Goal: Task Accomplishment & Management: Use online tool/utility

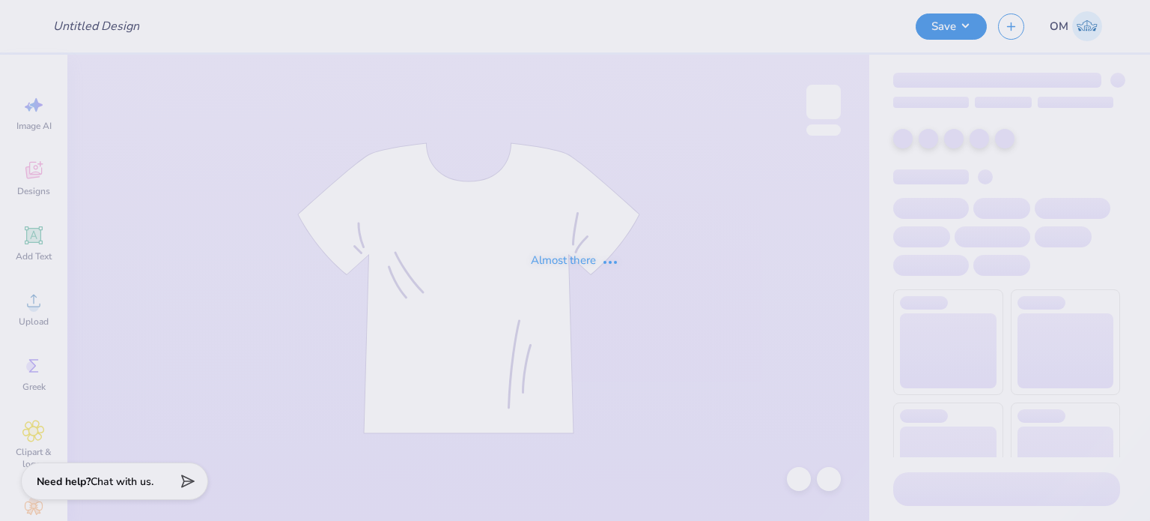
type input "SigHC25"
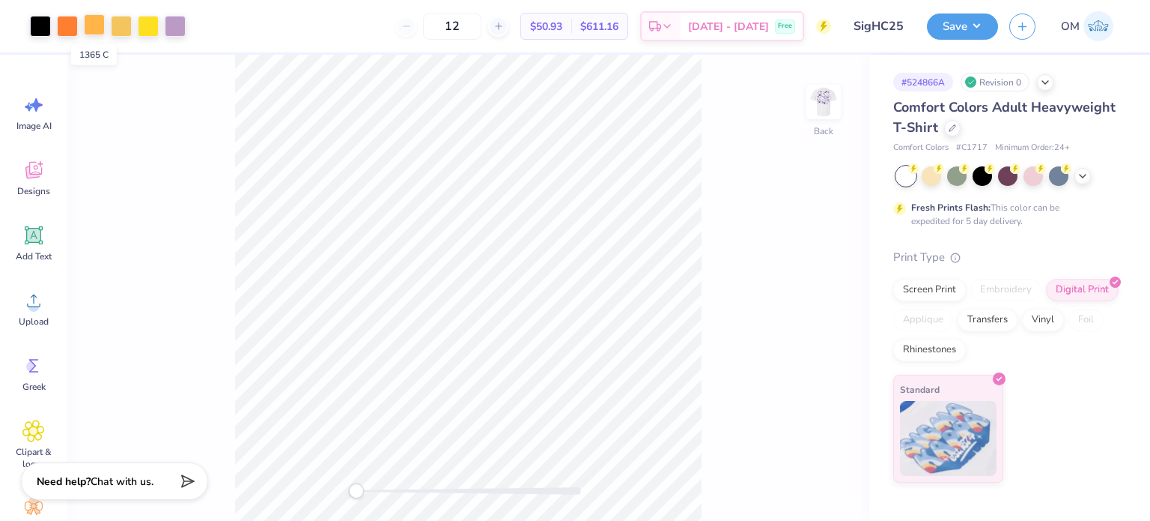
click at [94, 20] on div at bounding box center [94, 24] width 21 height 21
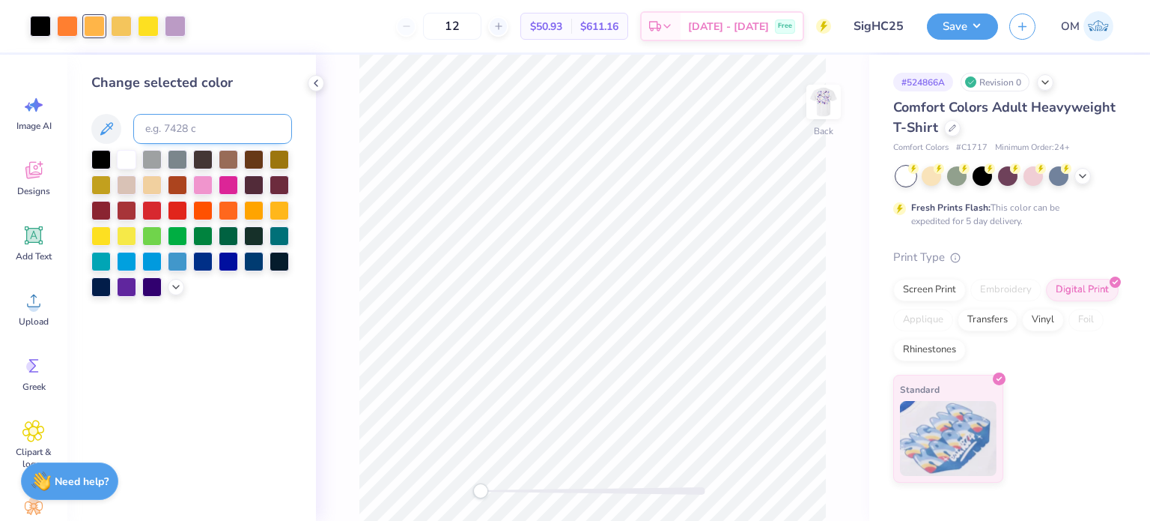
drag, startPoint x: 183, startPoint y: 145, endPoint x: 174, endPoint y: 136, distance: 12.7
click at [174, 136] on div "Change selected color" at bounding box center [191, 185] width 201 height 224
click at [174, 136] on input at bounding box center [212, 129] width 159 height 30
type input "1575"
click at [178, 131] on input at bounding box center [212, 129] width 159 height 30
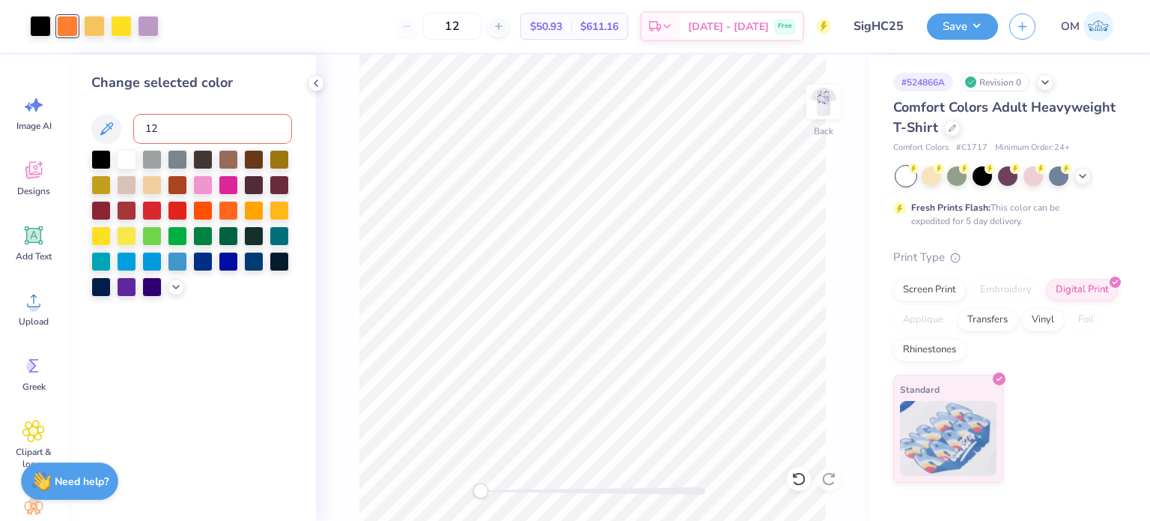
type input "123"
click at [104, 26] on div at bounding box center [94, 24] width 21 height 21
click at [167, 132] on input at bounding box center [212, 129] width 159 height 30
type input "123"
click at [93, 25] on div at bounding box center [94, 24] width 21 height 21
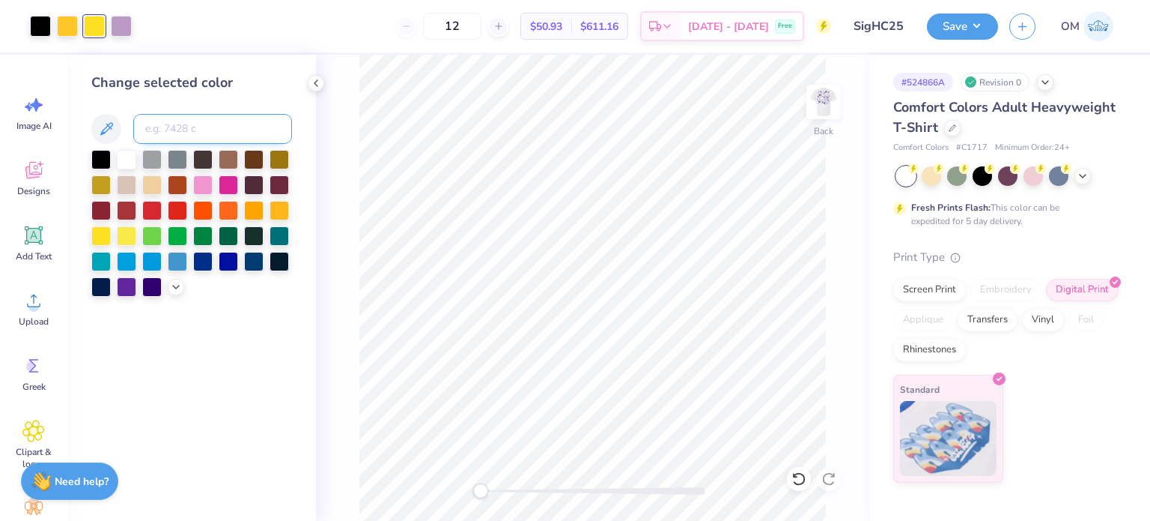
click at [172, 130] on input at bounding box center [212, 129] width 159 height 30
type input "123"
click at [100, 16] on div at bounding box center [94, 24] width 21 height 21
click at [166, 134] on input at bounding box center [212, 129] width 159 height 30
type input "25777c"
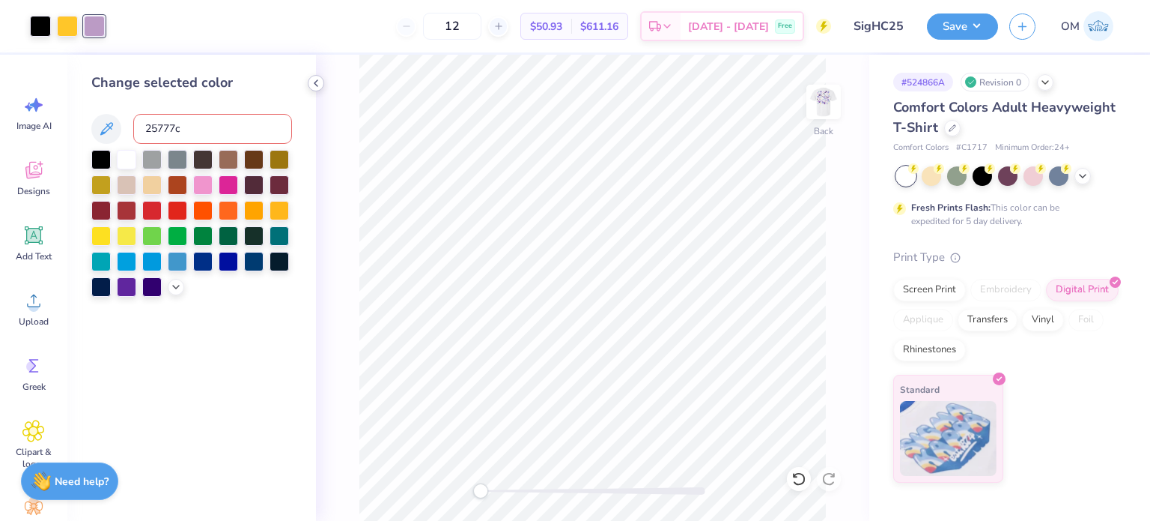
click at [313, 84] on icon at bounding box center [316, 83] width 12 height 12
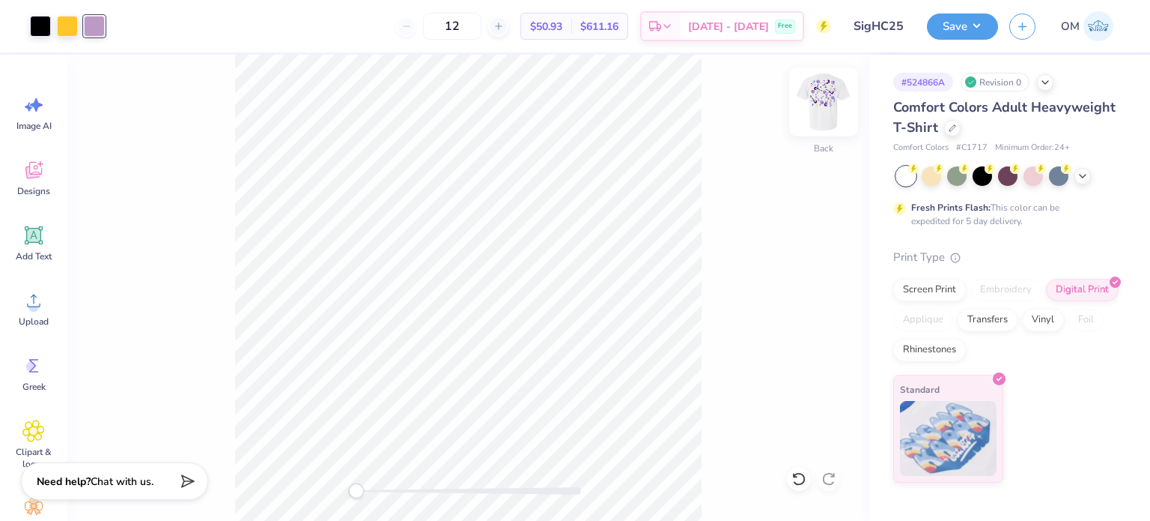
click at [813, 107] on img at bounding box center [824, 102] width 60 height 60
click at [913, 280] on div "Screen Print" at bounding box center [929, 287] width 73 height 22
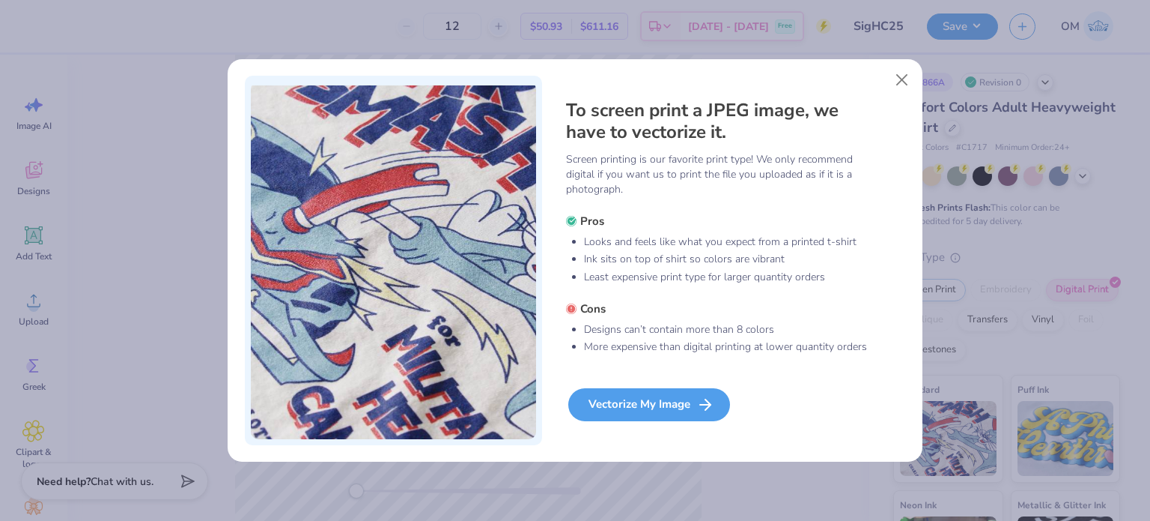
click at [587, 397] on div "Vectorize My Image" at bounding box center [649, 404] width 162 height 33
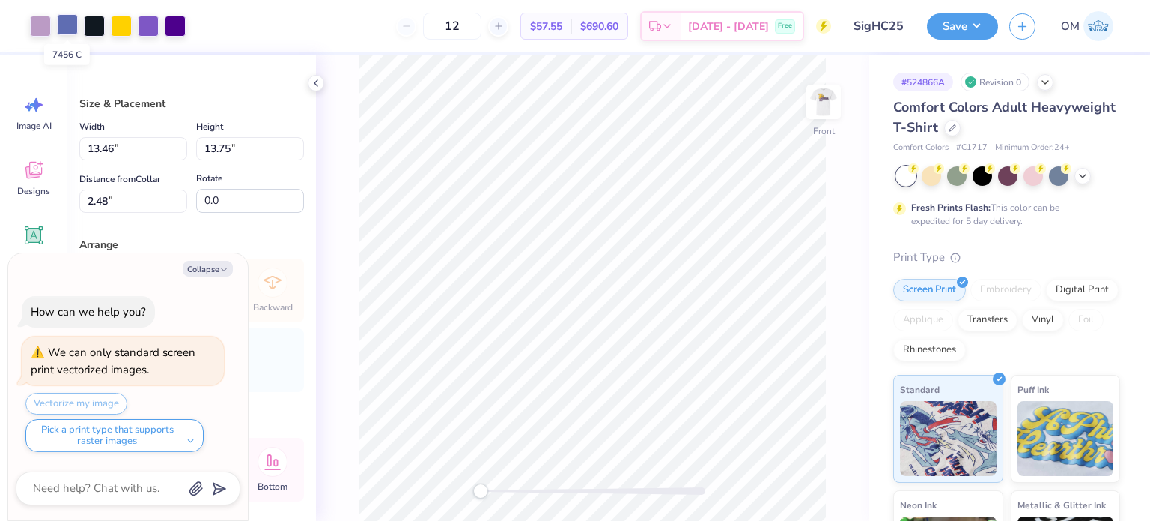
click at [67, 23] on div at bounding box center [67, 24] width 21 height 21
type textarea "x"
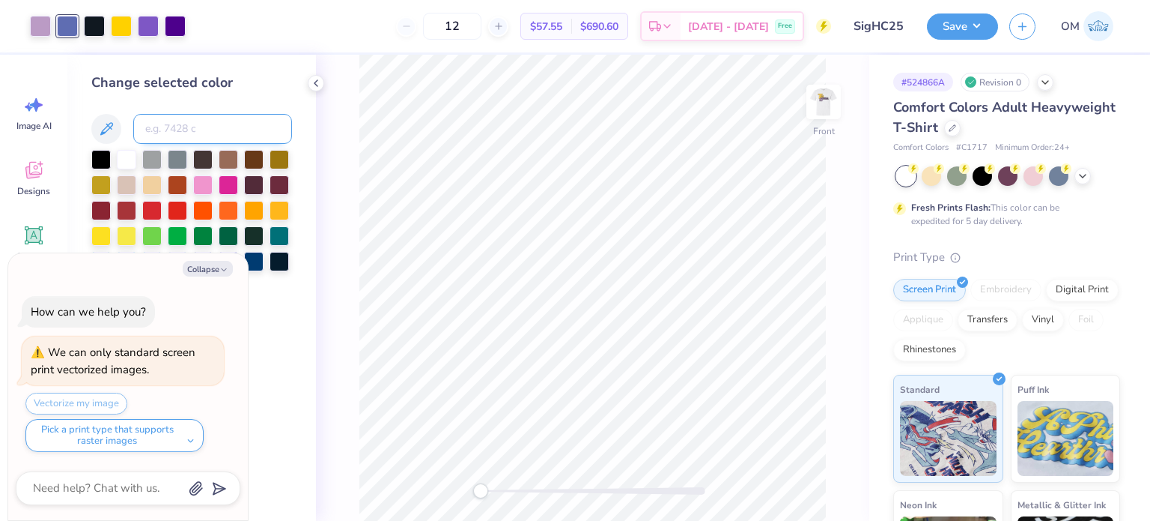
click at [168, 134] on input at bounding box center [212, 129] width 159 height 30
type input "522"
type textarea "x"
click at [309, 88] on div at bounding box center [316, 83] width 16 height 16
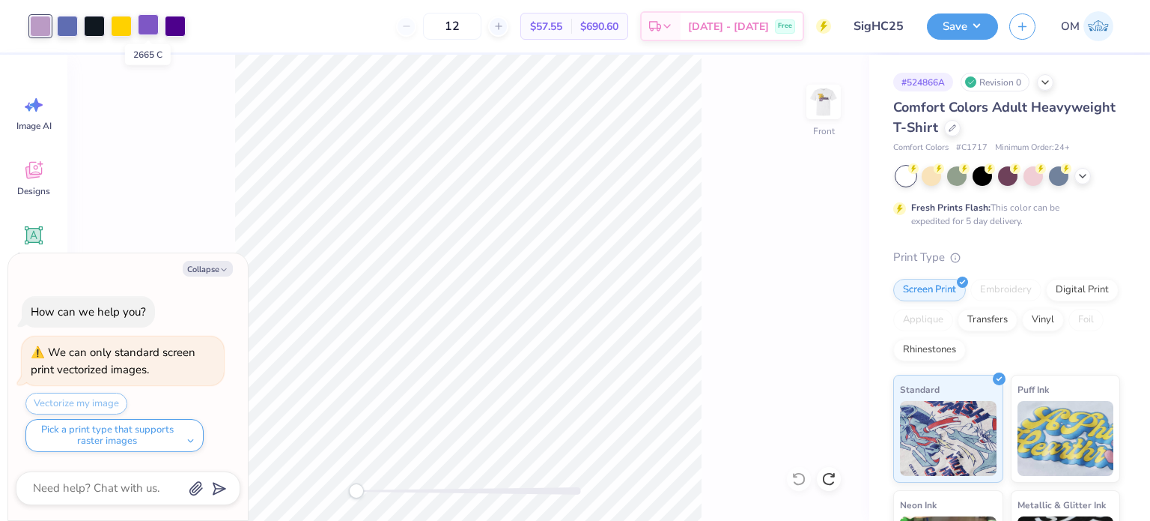
click at [148, 25] on div at bounding box center [148, 24] width 21 height 21
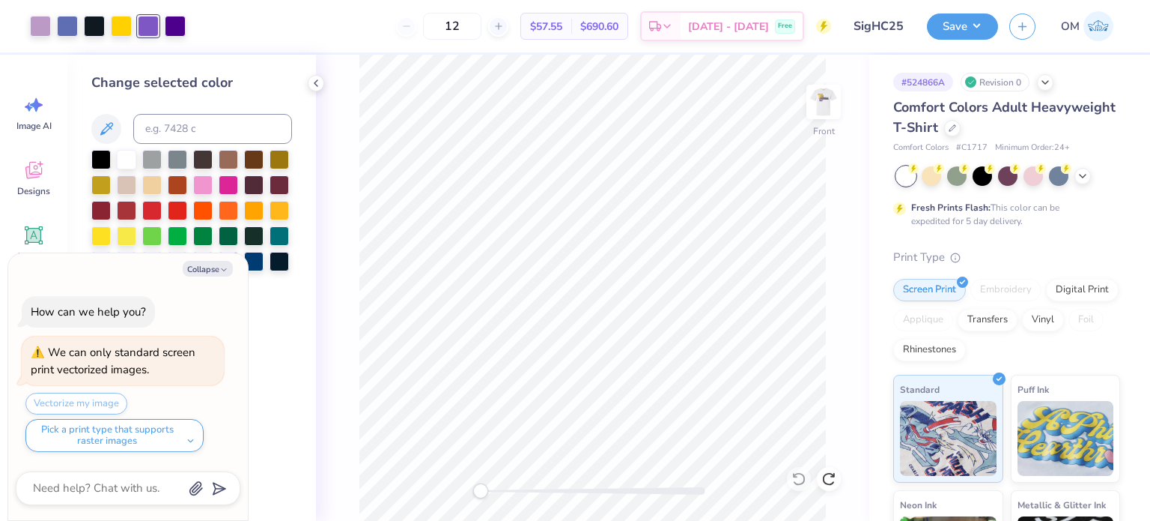
type textarea "x"
click at [170, 114] on input at bounding box center [212, 129] width 159 height 30
type input "522"
type textarea "x"
click at [65, 28] on div at bounding box center [67, 24] width 21 height 21
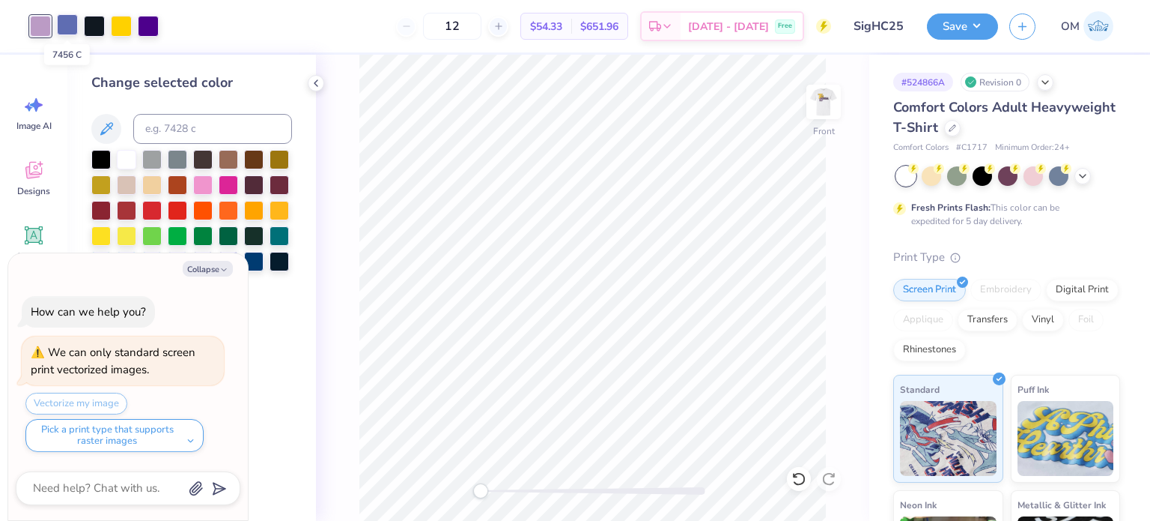
type textarea "x"
click at [169, 124] on input at bounding box center [212, 129] width 159 height 30
type input "Medium Purple"
type textarea "x"
click at [315, 82] on polyline at bounding box center [316, 83] width 3 height 6
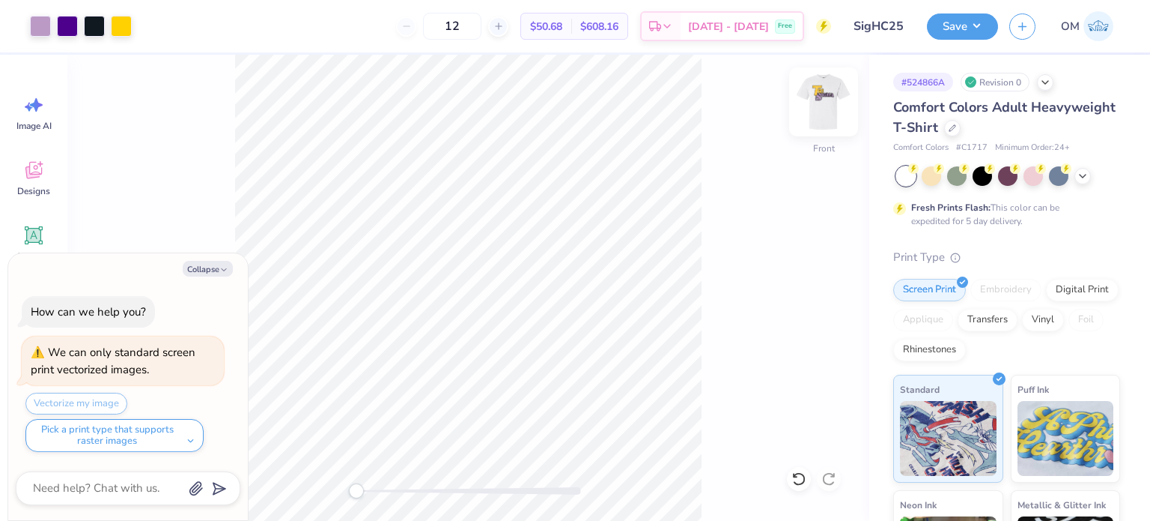
click at [833, 107] on img at bounding box center [824, 102] width 60 height 60
click at [825, 98] on img at bounding box center [824, 102] width 60 height 60
click at [108, 25] on div at bounding box center [81, 26] width 102 height 21
click at [99, 25] on div at bounding box center [94, 24] width 21 height 21
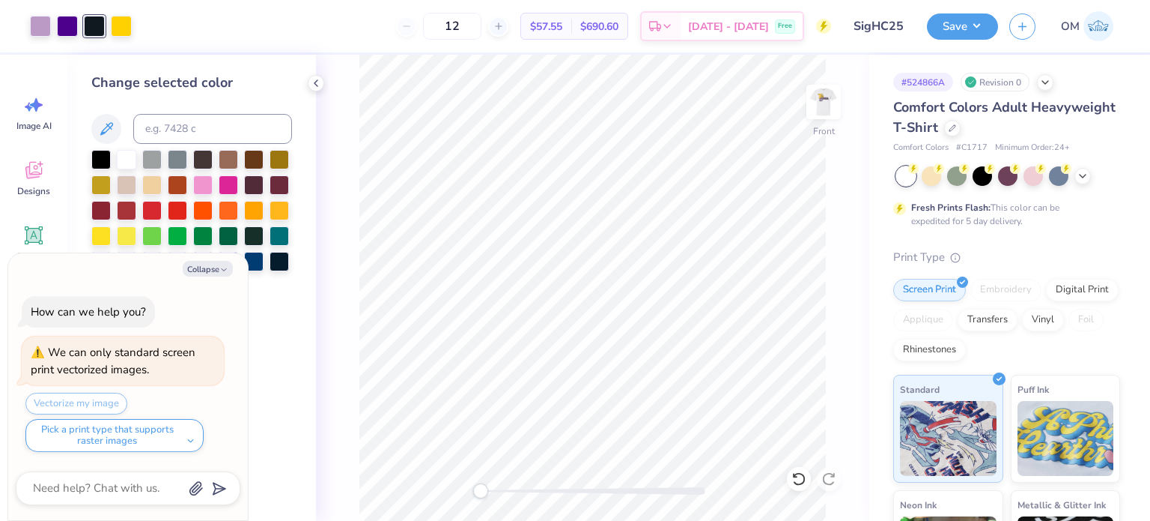
type textarea "x"
click at [207, 121] on input at bounding box center [212, 129] width 159 height 30
type input "medium purple"
type textarea "x"
click at [312, 82] on icon at bounding box center [316, 83] width 12 height 12
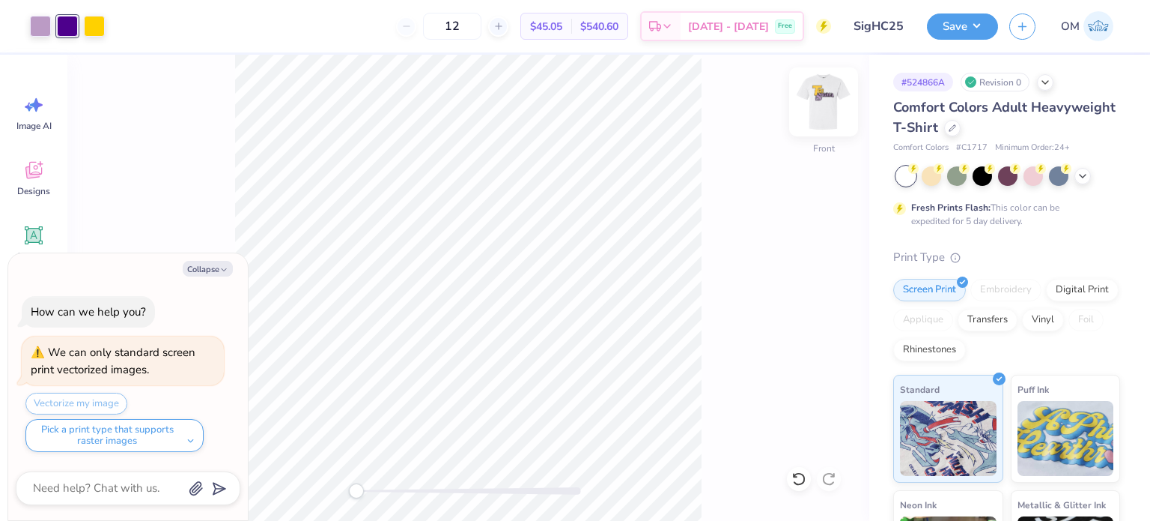
click at [834, 97] on img at bounding box center [824, 102] width 60 height 60
click at [971, 37] on button "Save" at bounding box center [962, 24] width 71 height 26
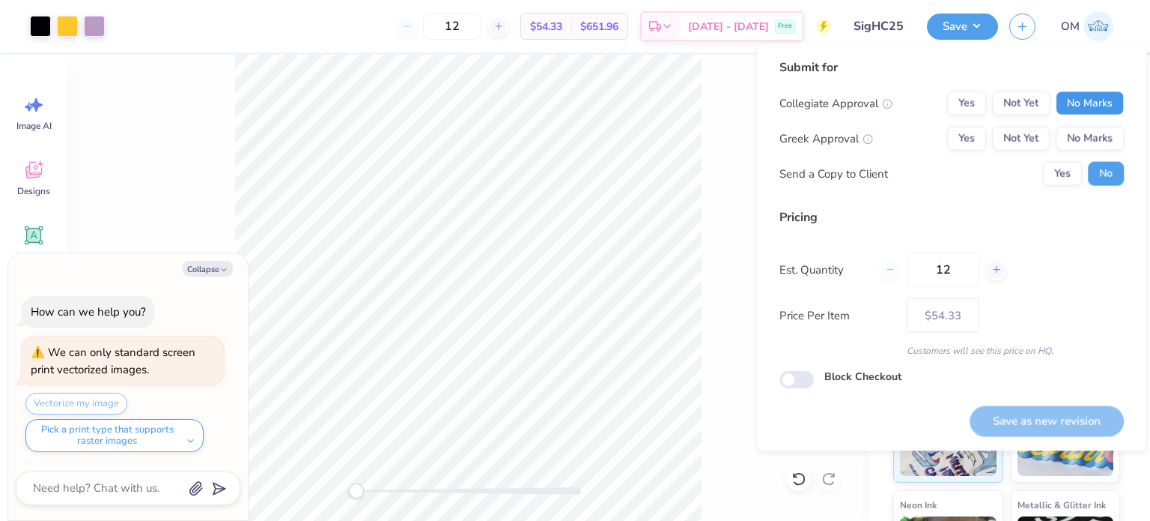
click at [1084, 100] on button "No Marks" at bounding box center [1090, 103] width 68 height 24
click at [953, 92] on button "Yes" at bounding box center [966, 103] width 39 height 24
click at [1112, 101] on button "No Marks" at bounding box center [1090, 103] width 68 height 24
click at [971, 138] on button "Yes" at bounding box center [966, 139] width 39 height 24
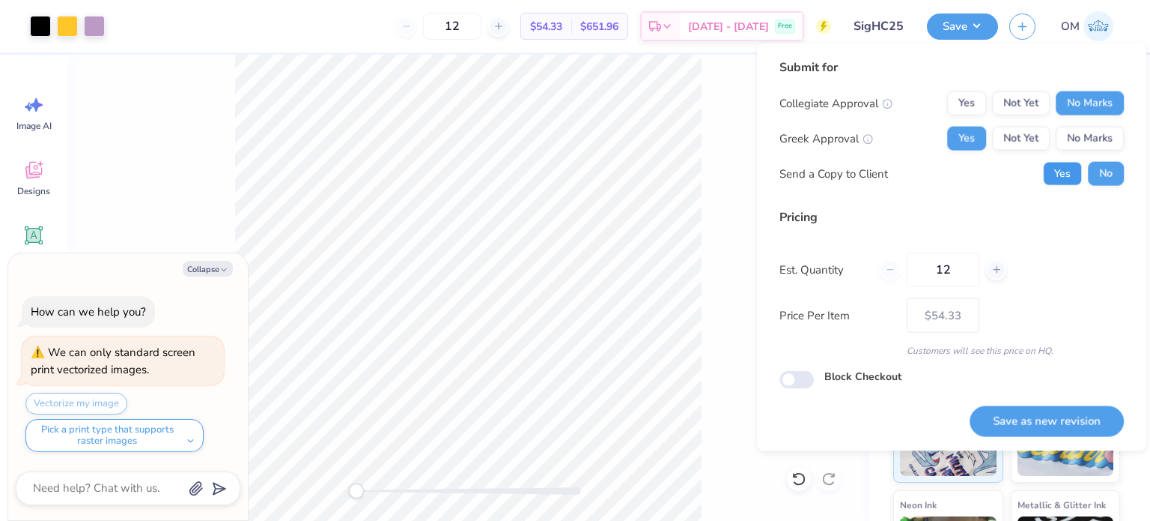
click at [1054, 173] on button "Yes" at bounding box center [1062, 174] width 39 height 24
click at [1030, 424] on button "Save as new revision" at bounding box center [1047, 420] width 154 height 31
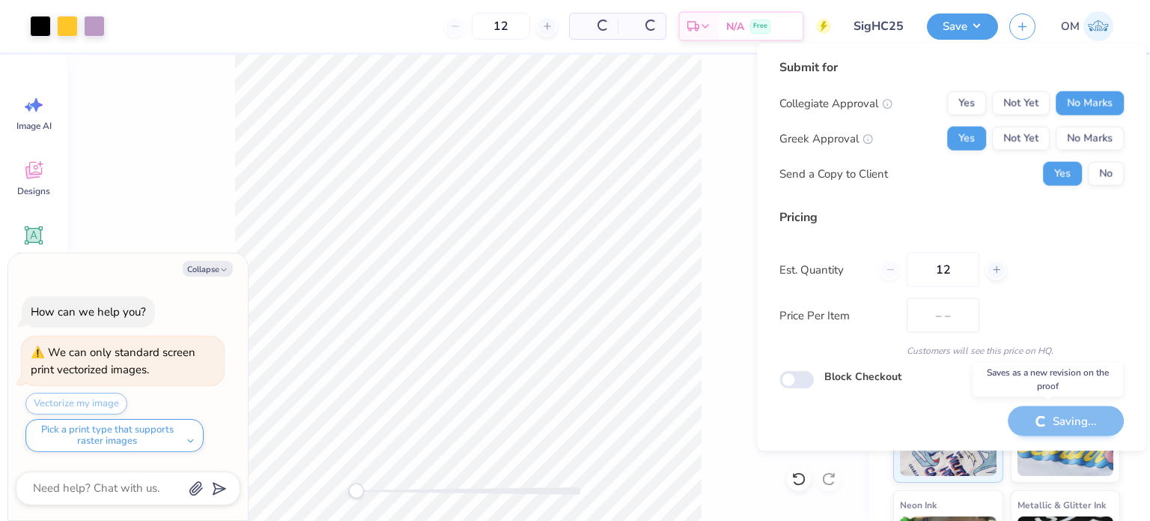
type textarea "x"
type input "– –"
type textarea "x"
type input "$54.33"
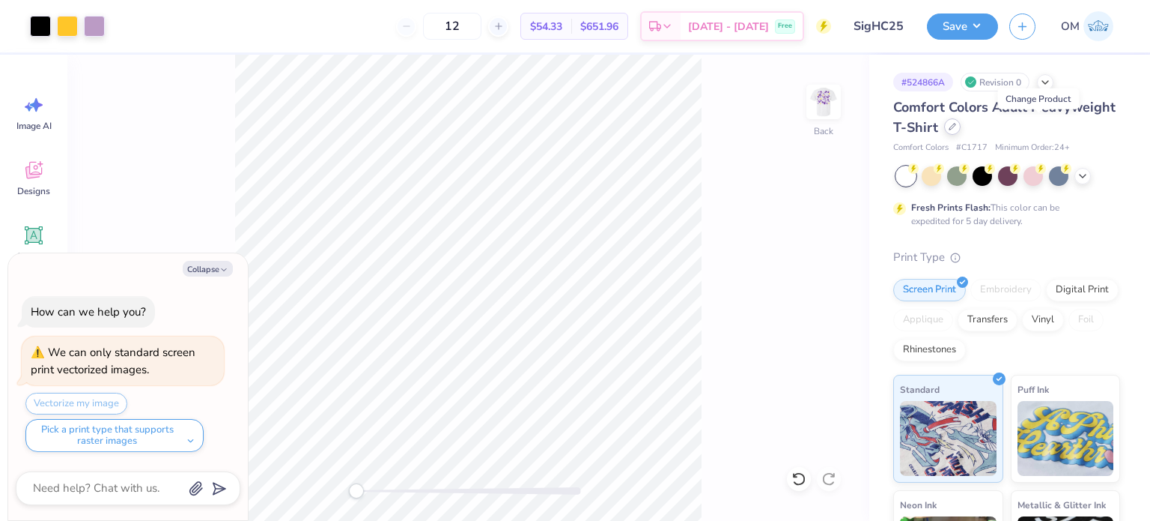
click at [961, 120] on div at bounding box center [952, 126] width 16 height 16
type textarea "x"
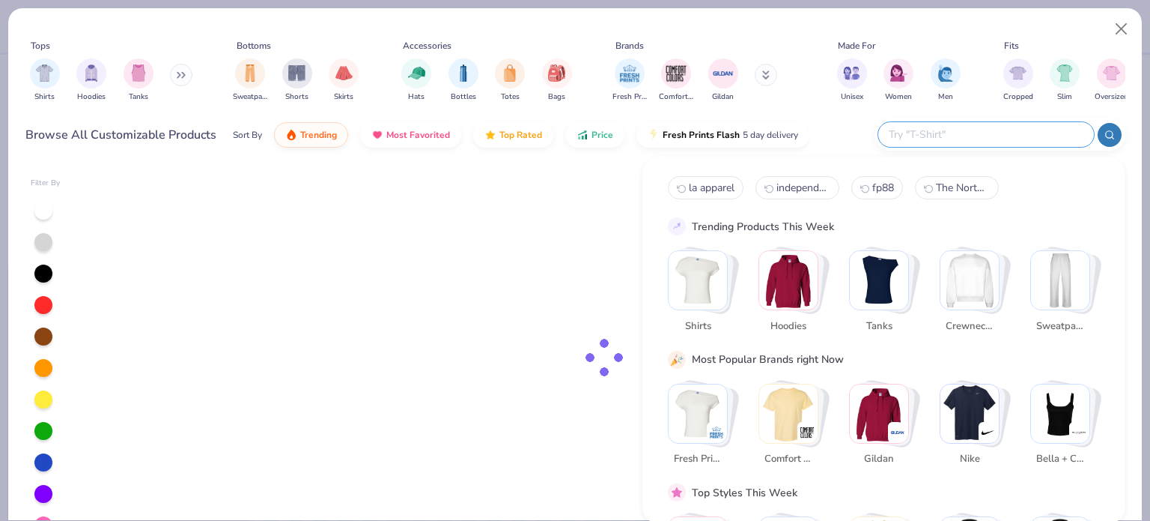
click at [987, 134] on input "text" at bounding box center [985, 134] width 196 height 17
type input "g500"
type textarea "x"
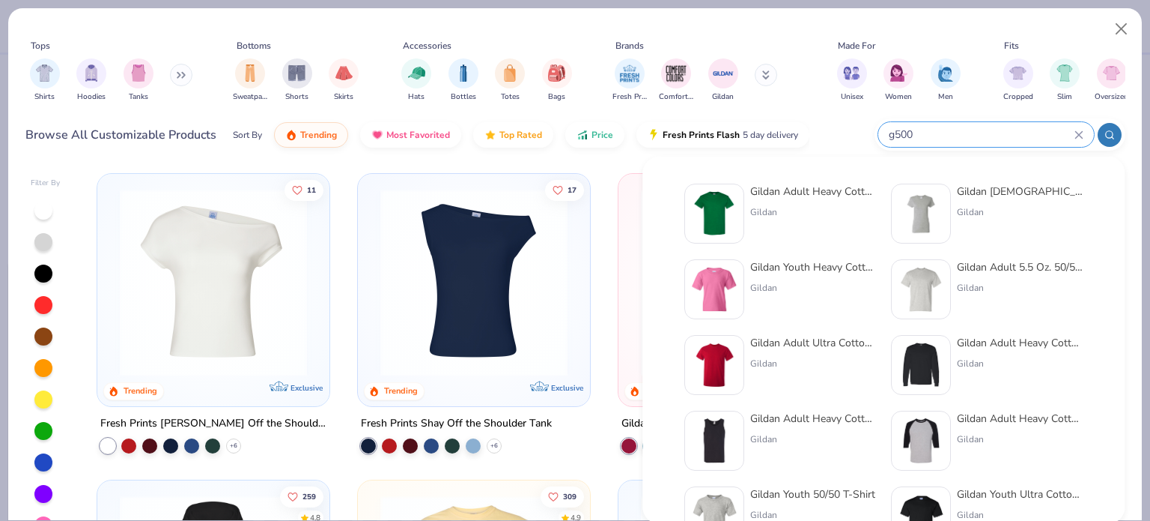
type input "g500"
click at [753, 188] on div "Gildan Adult Heavy Cotton T-Shirt" at bounding box center [813, 191] width 126 height 16
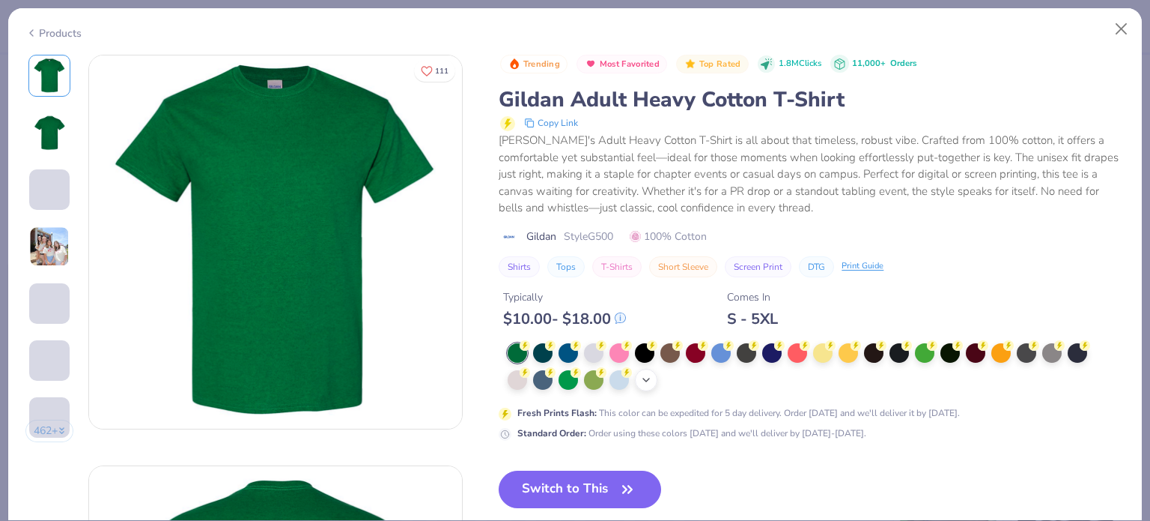
click at [645, 376] on icon at bounding box center [646, 380] width 12 height 12
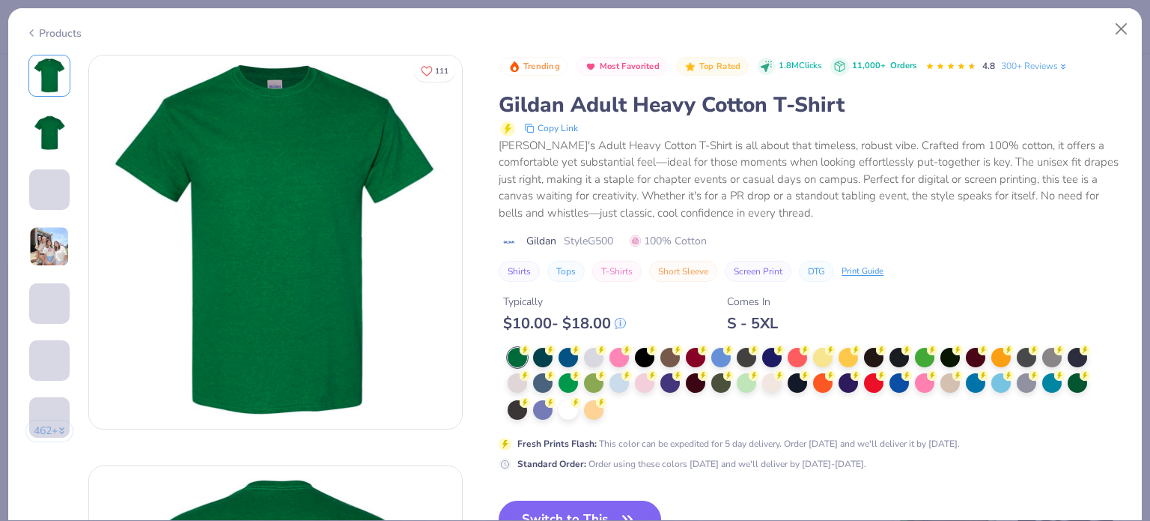
click at [617, 400] on div at bounding box center [803, 384] width 590 height 73
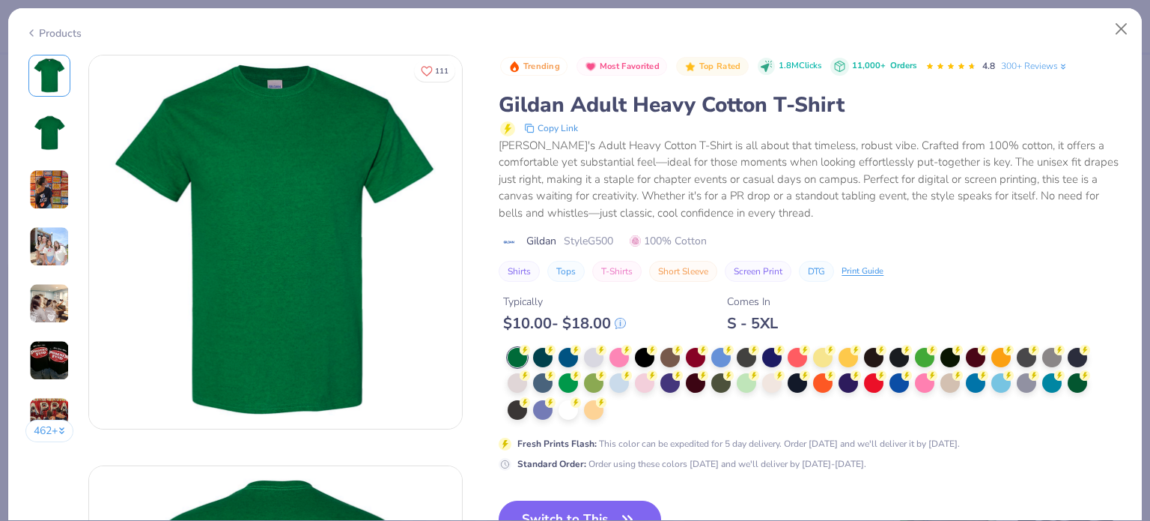
scroll to position [51, 0]
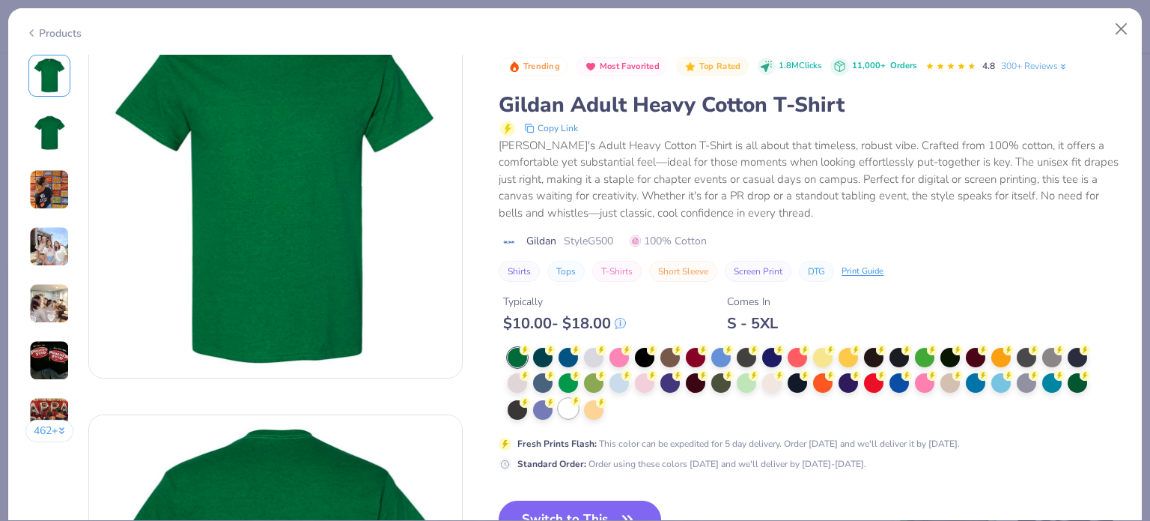
click at [560, 405] on div at bounding box center [568, 407] width 19 height 19
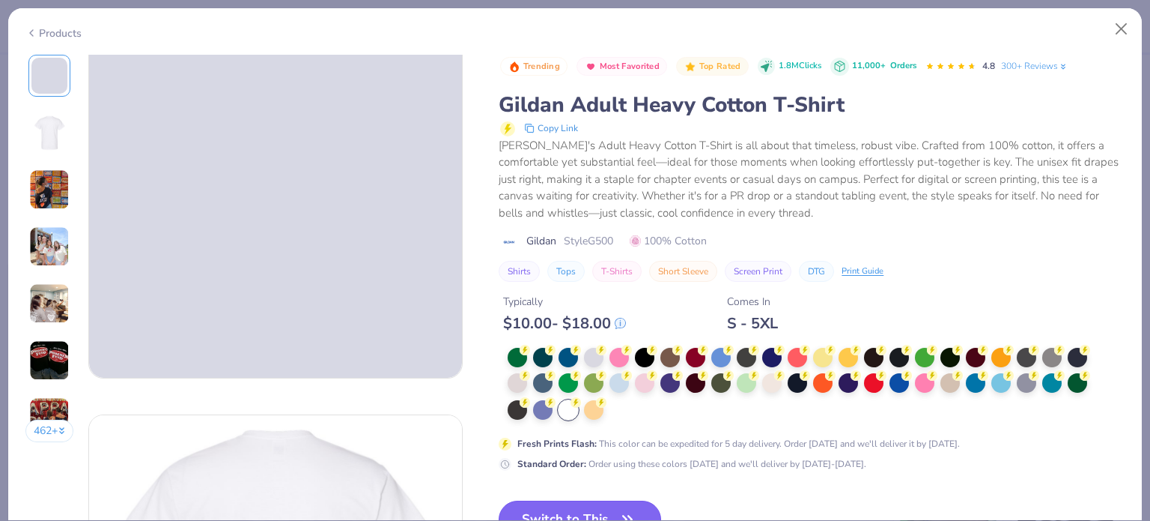
click at [575, 503] on button "Switch to This" at bounding box center [580, 518] width 163 height 37
click at [583, 500] on button "Switch to This" at bounding box center [580, 518] width 163 height 37
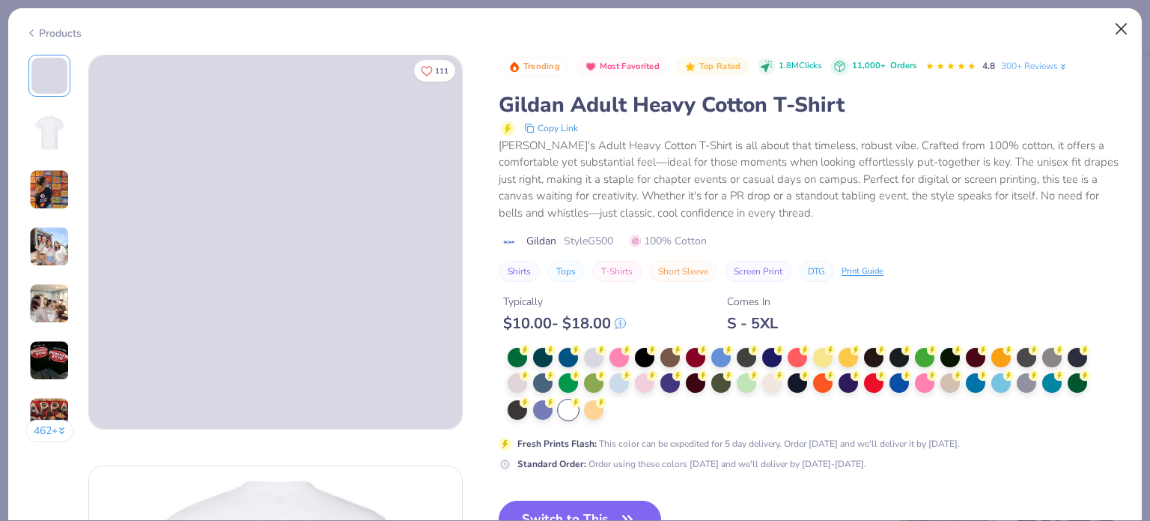
click at [1124, 29] on button "Close" at bounding box center [1122, 29] width 28 height 28
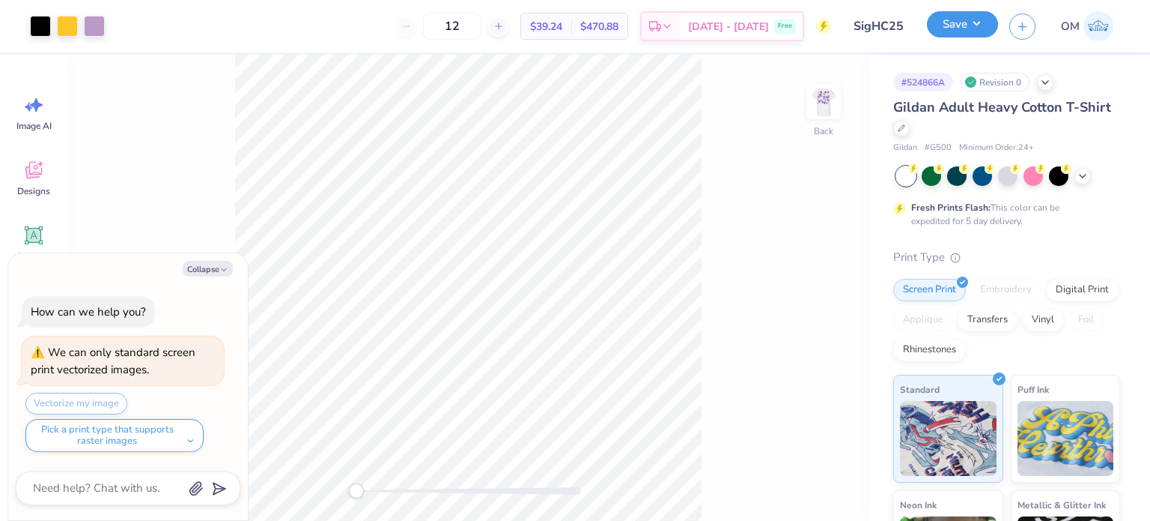
click at [950, 28] on button "Save" at bounding box center [962, 24] width 71 height 26
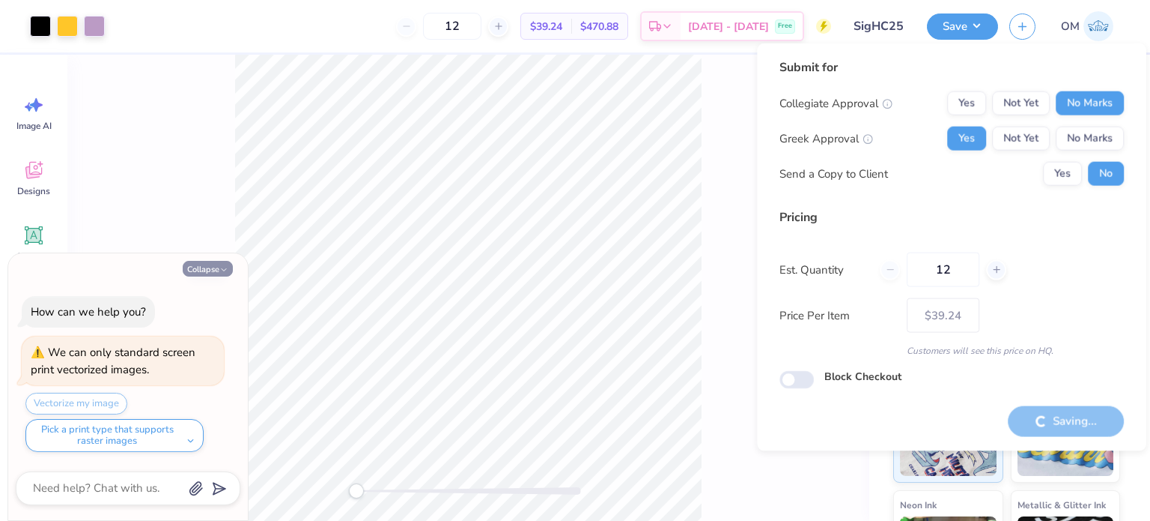
click at [202, 273] on button "Collapse" at bounding box center [208, 269] width 50 height 16
type textarea "x"
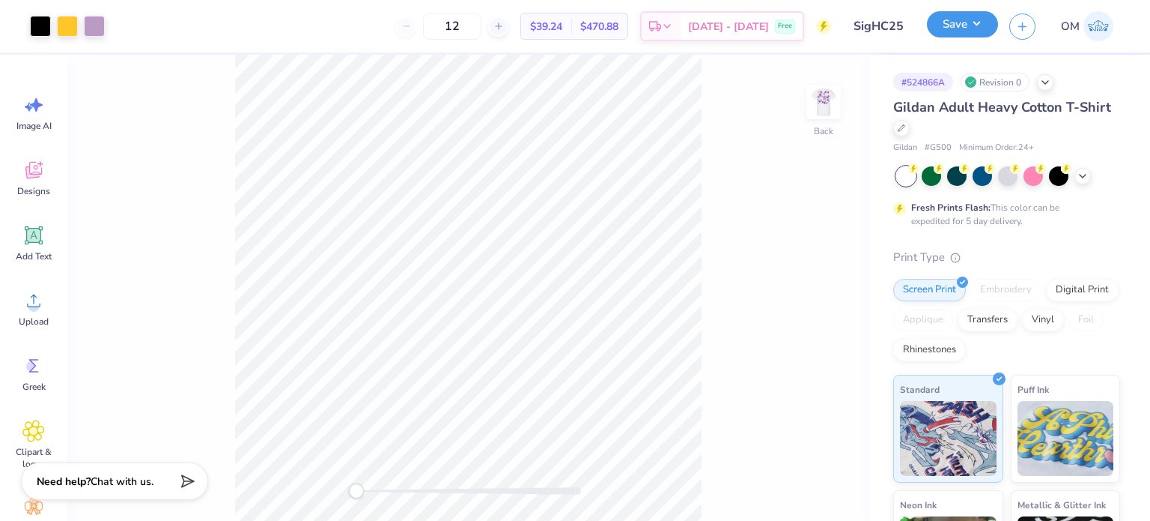
click at [950, 13] on button "Save" at bounding box center [962, 24] width 71 height 26
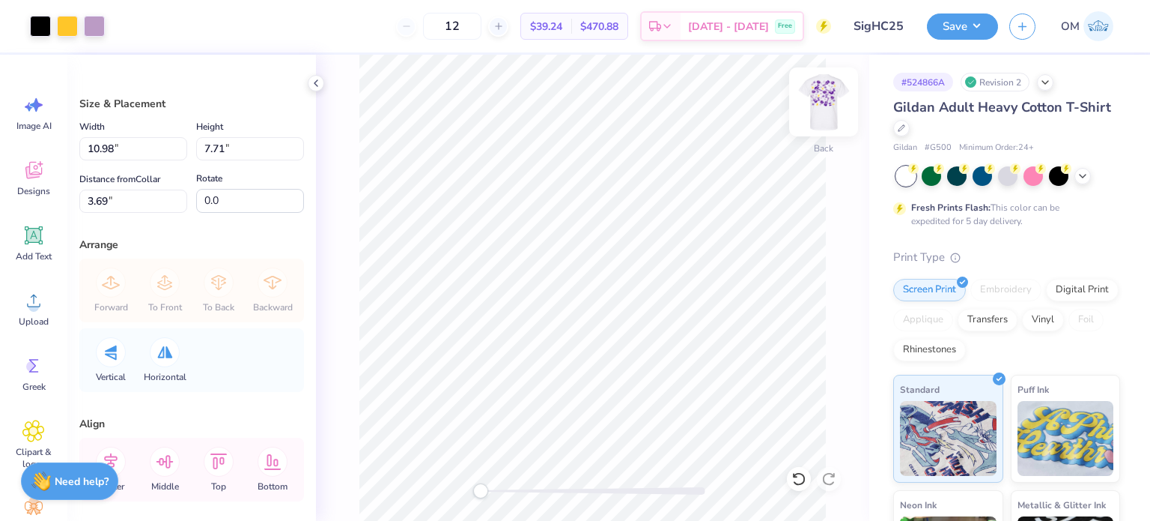
click at [838, 89] on img at bounding box center [824, 102] width 60 height 60
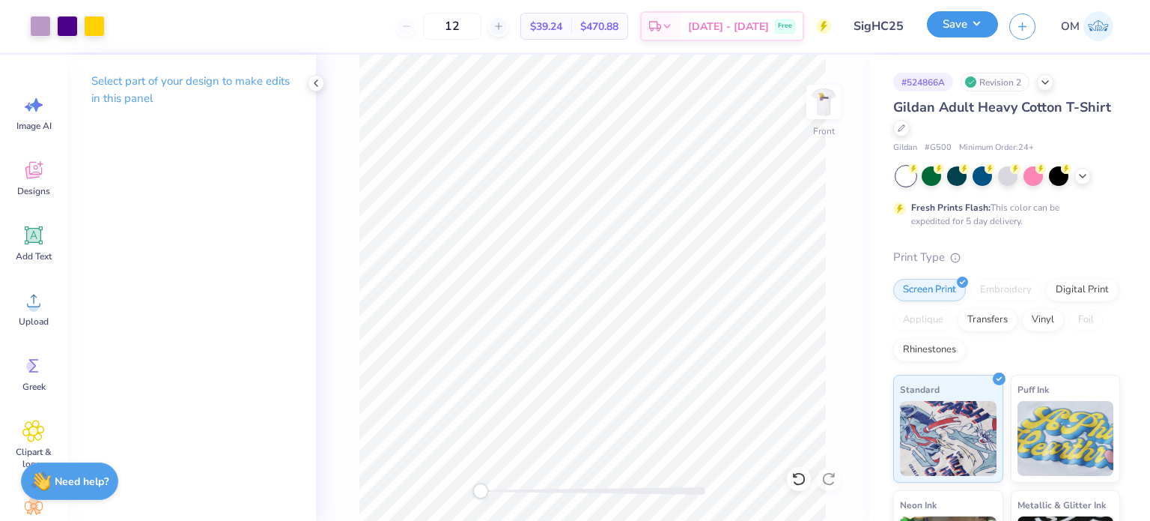
click at [945, 27] on button "Save" at bounding box center [962, 24] width 71 height 26
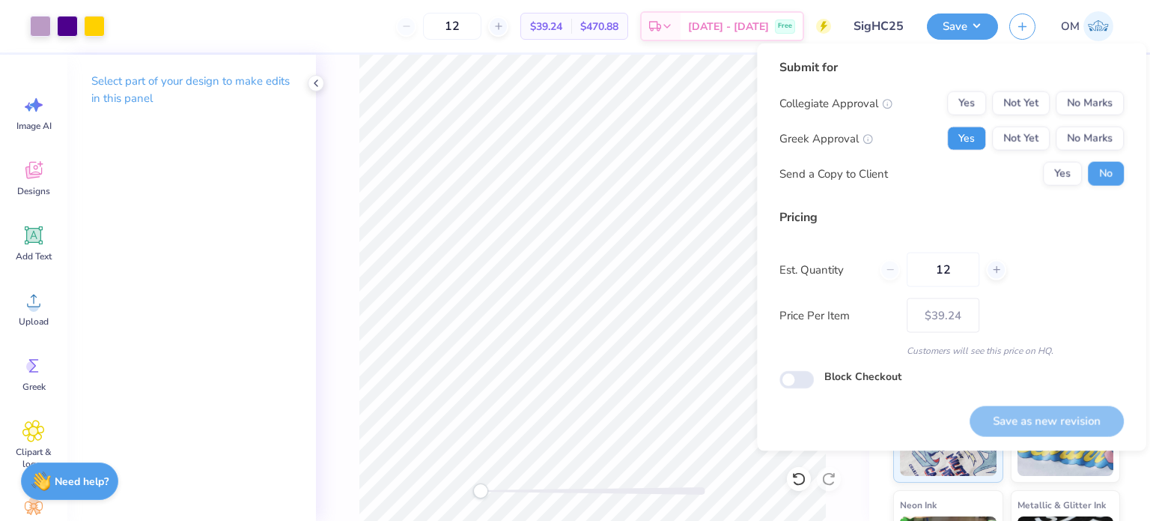
click at [981, 131] on button "Yes" at bounding box center [966, 139] width 39 height 24
click at [1108, 100] on button "No Marks" at bounding box center [1090, 103] width 68 height 24
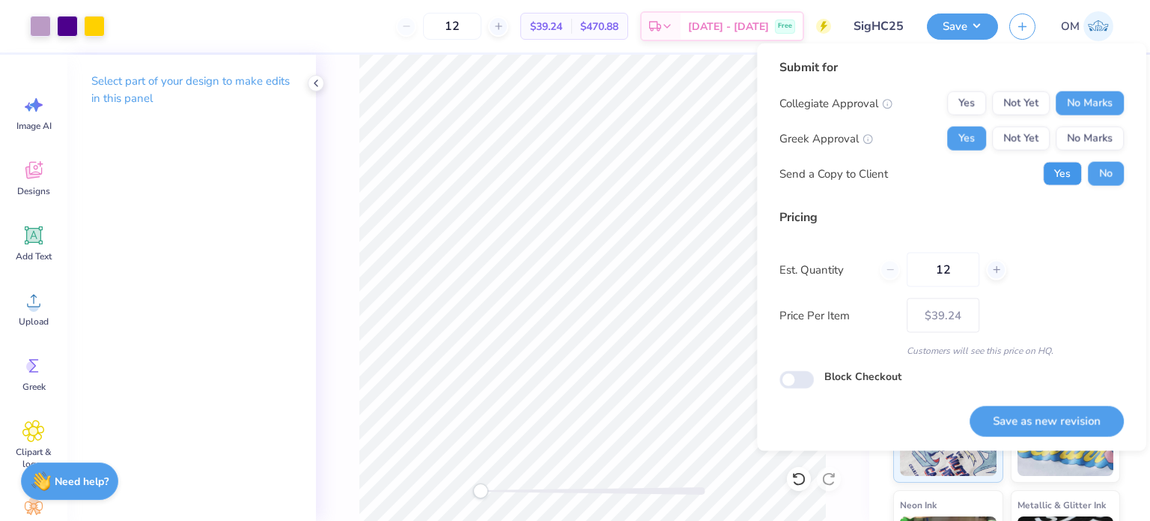
click at [1068, 176] on button "Yes" at bounding box center [1062, 174] width 39 height 24
click at [1034, 414] on button "Save as new revision" at bounding box center [1047, 420] width 154 height 31
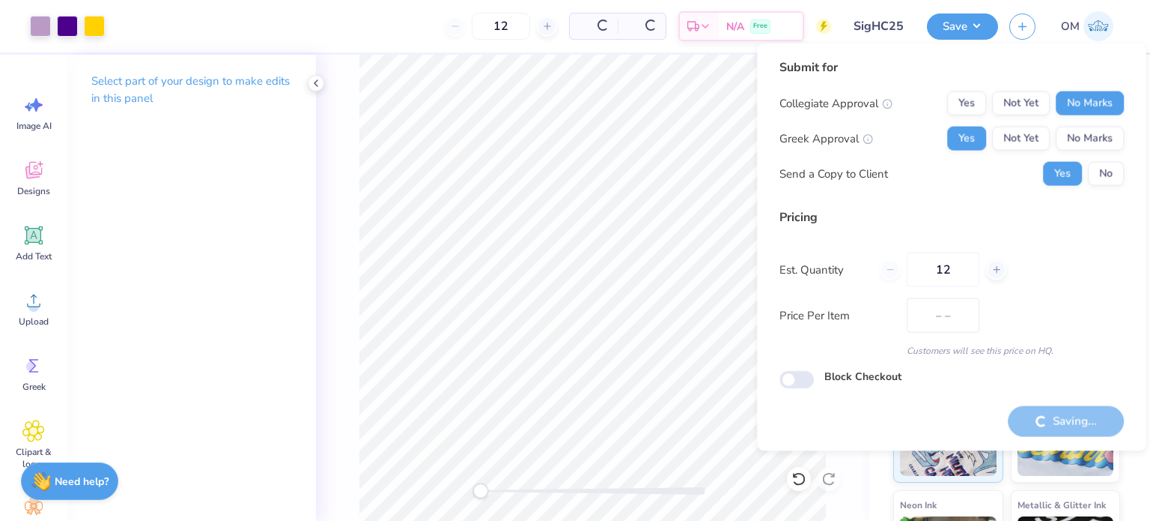
type input "$39.24"
